Goal: Navigation & Orientation: Find specific page/section

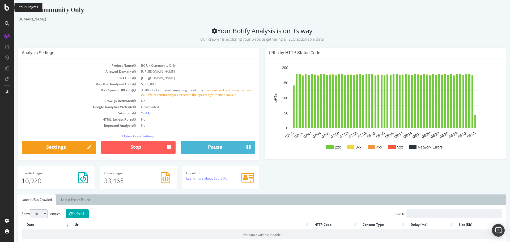
click at [9, 8] on icon at bounding box center [7, 7] width 5 height 6
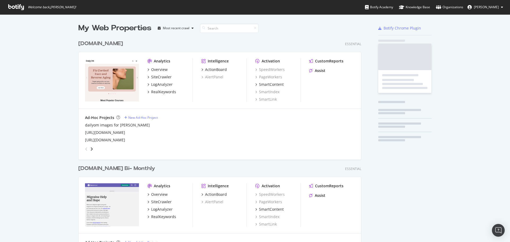
scroll to position [238, 502]
